Goal: Use online tool/utility: Utilize a website feature to perform a specific function

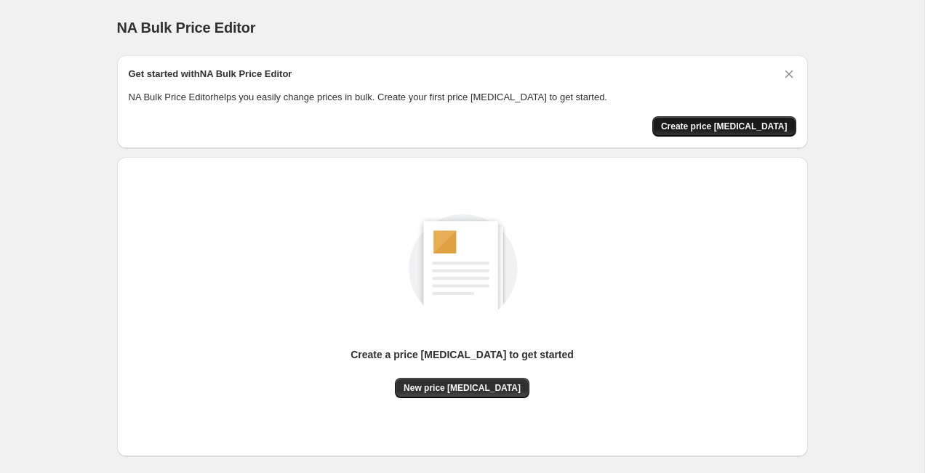
click at [682, 131] on button "Create price [MEDICAL_DATA]" at bounding box center [724, 126] width 144 height 20
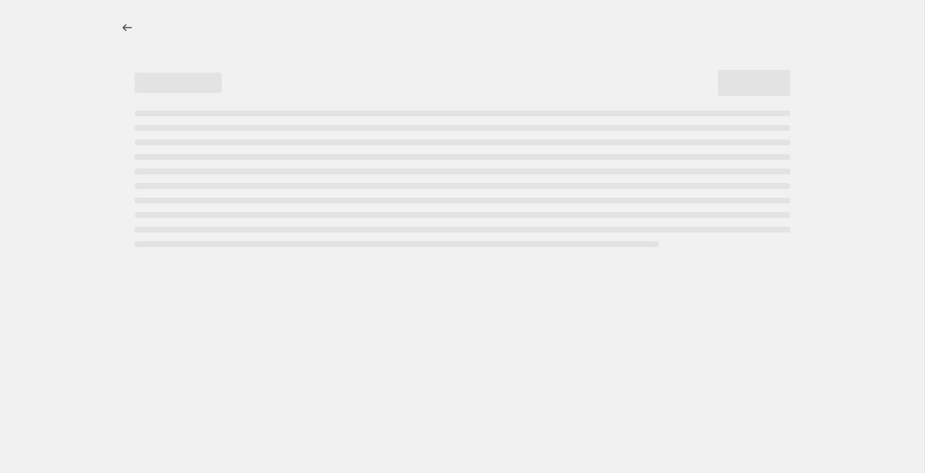
select select "percentage"
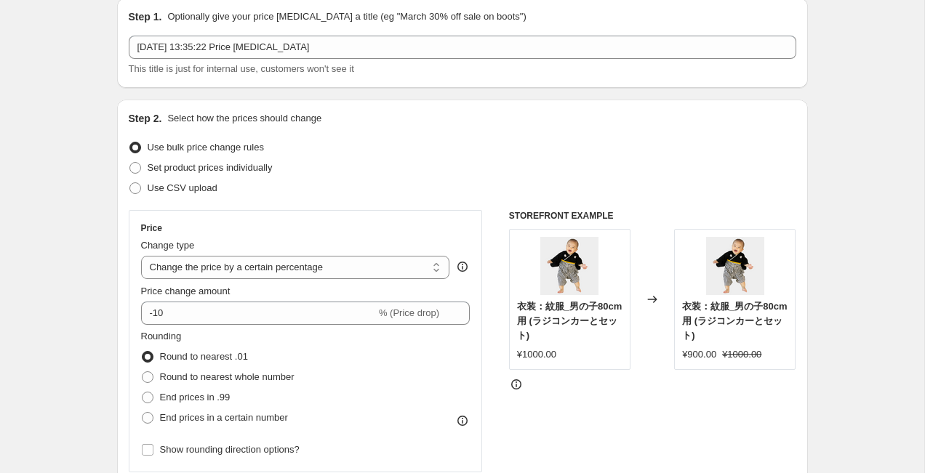
scroll to position [44, 0]
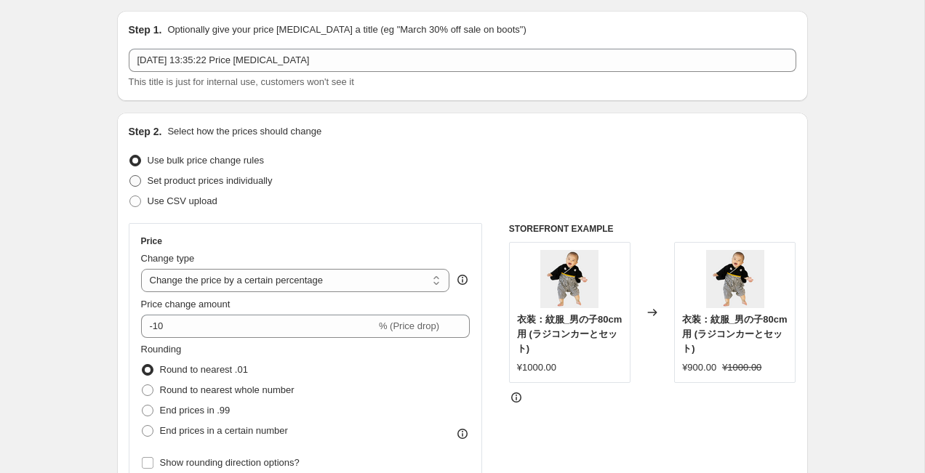
click at [134, 183] on span at bounding box center [135, 181] width 12 height 12
click at [130, 176] on input "Set product prices individually" at bounding box center [129, 175] width 1 height 1
radio input "true"
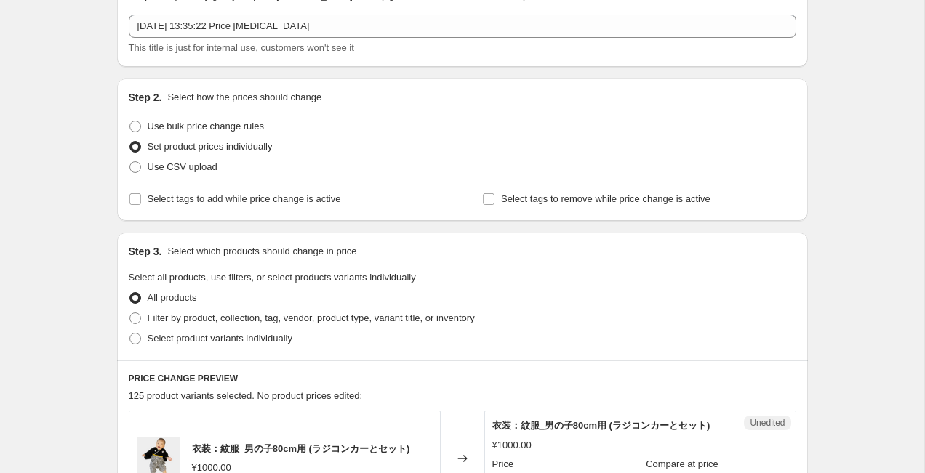
scroll to position [61, 0]
